Goal: Information Seeking & Learning: Learn about a topic

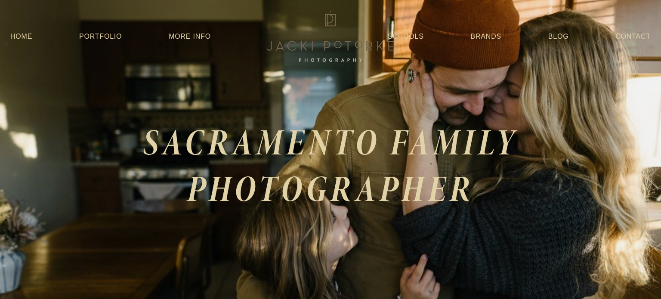
scroll to position [0, 13]
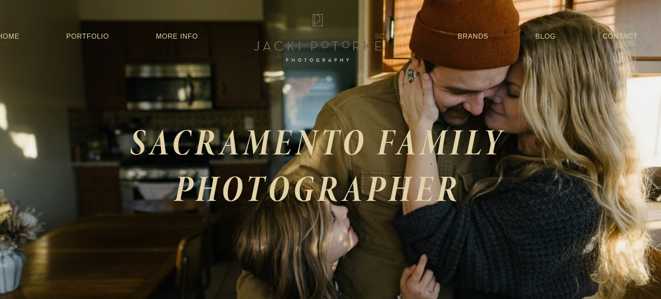
click at [405, 35] on link "Schools" at bounding box center [393, 36] width 36 height 15
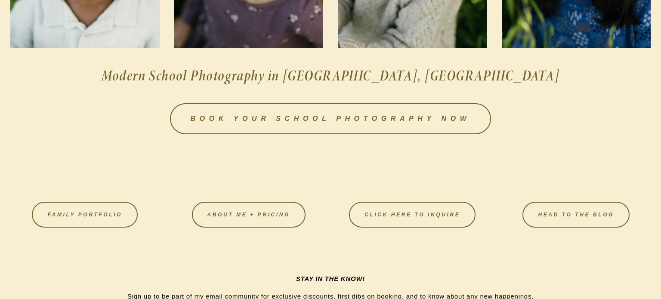
scroll to position [1318, 0]
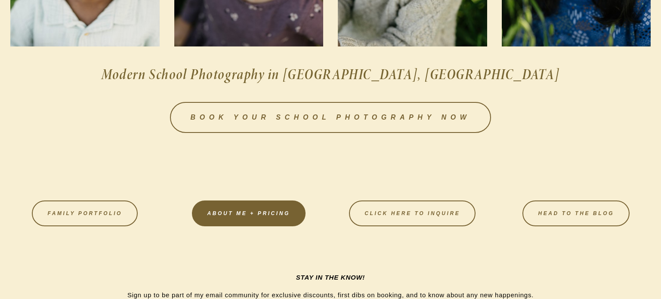
click at [251, 216] on link "About Me + Pricing" at bounding box center [249, 214] width 114 height 26
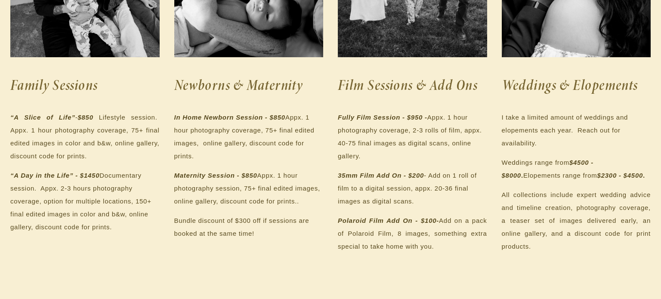
scroll to position [260, 0]
